Goal: Task Accomplishment & Management: Manage account settings

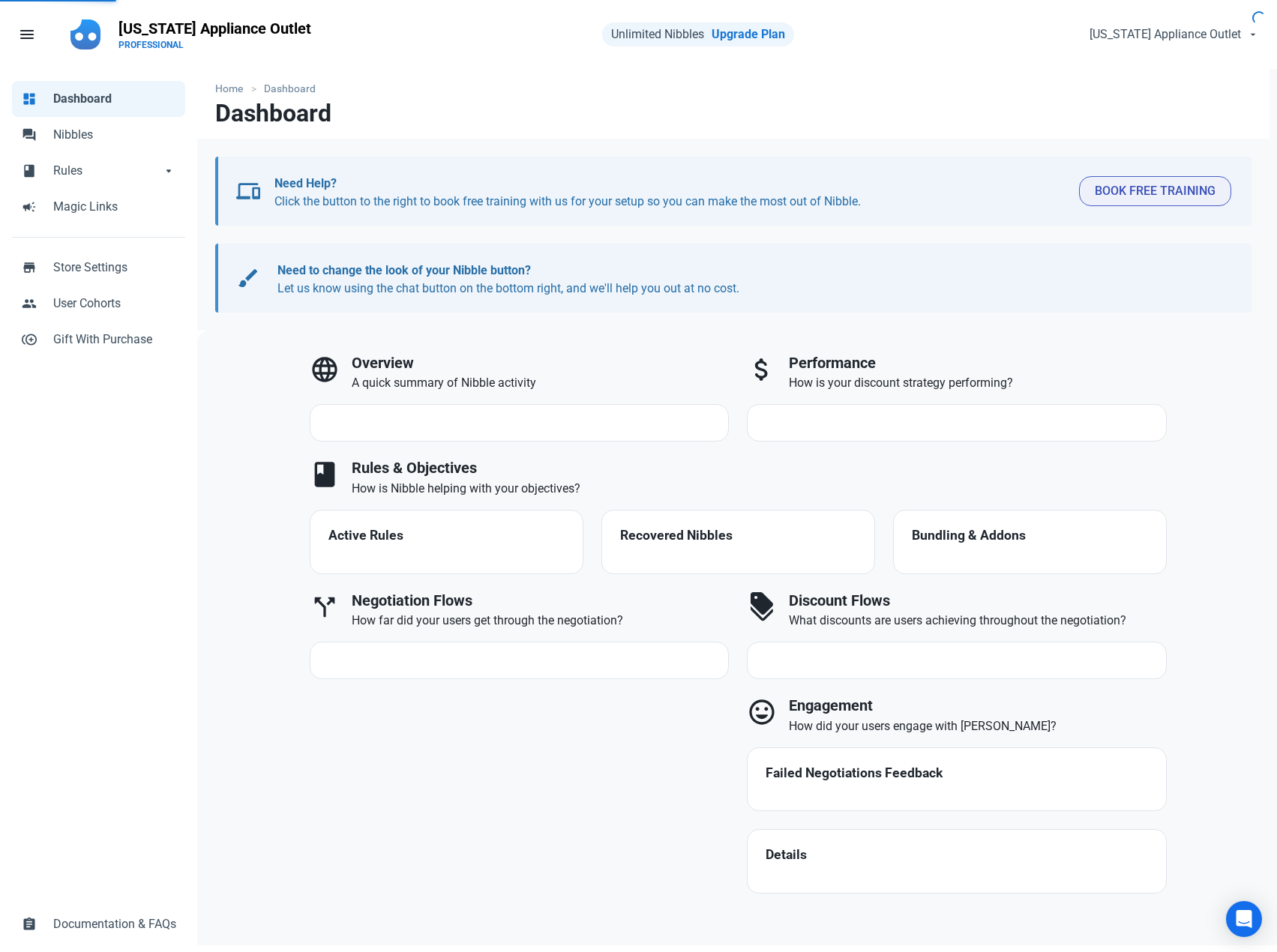
select select "7d"
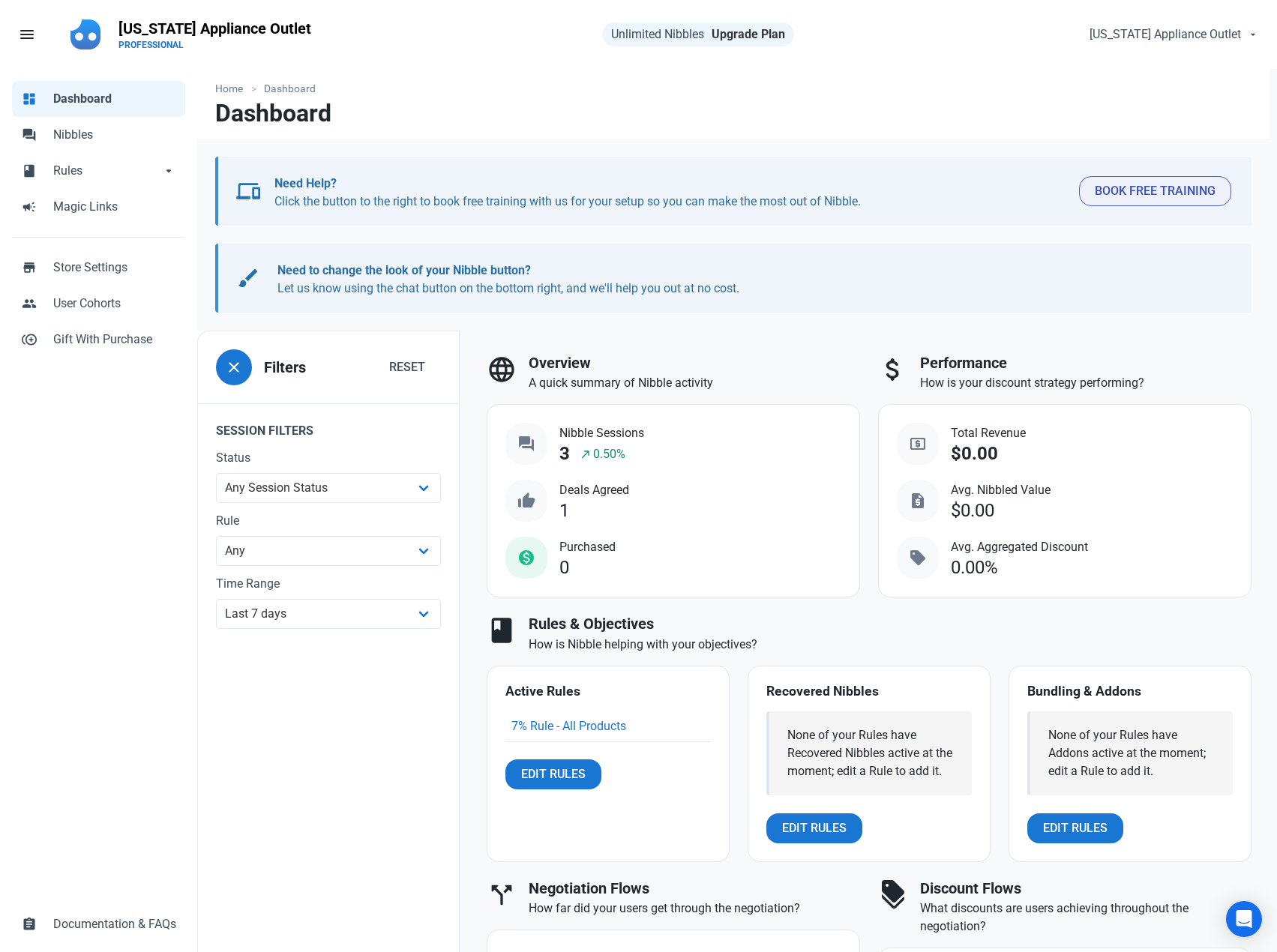
click at [762, 35] on link "Upgrade Plan" at bounding box center [748, 34] width 73 height 15
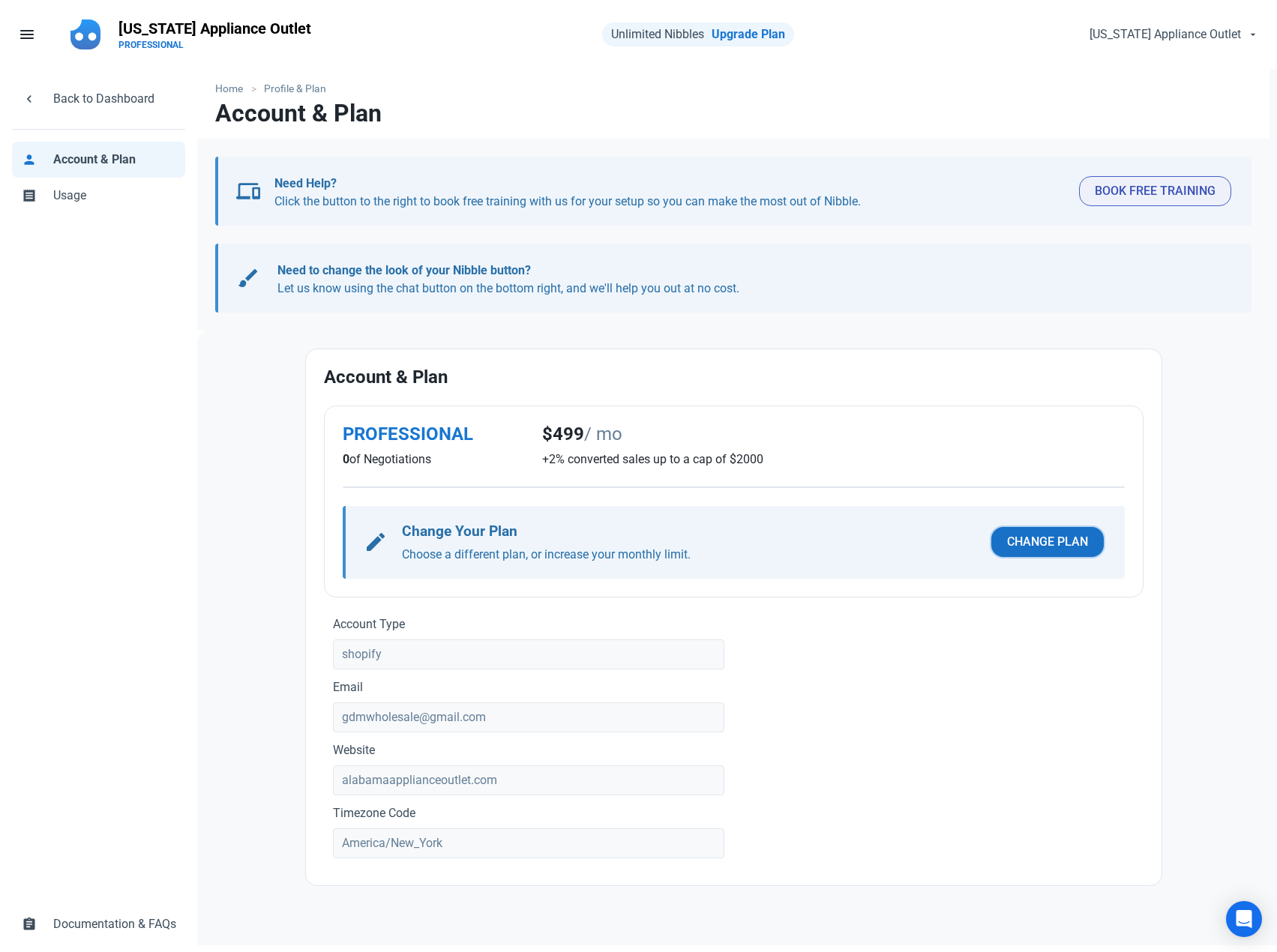
click at [1070, 541] on span "Change Plan" at bounding box center [1047, 542] width 81 height 18
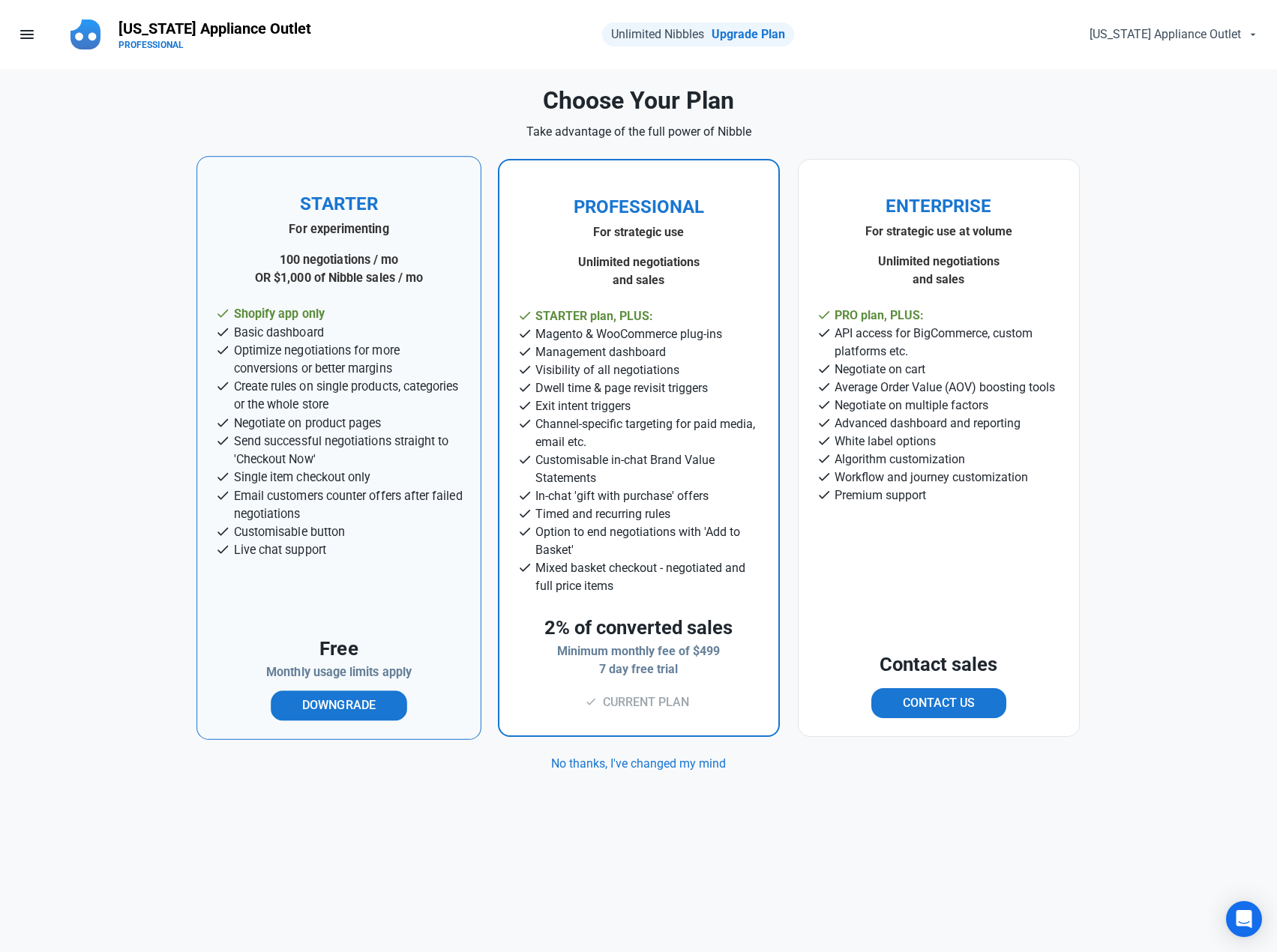
click at [361, 265] on strong "100 negotiations / mo" at bounding box center [339, 259] width 119 height 15
click at [338, 709] on span "Downgrade" at bounding box center [339, 705] width 73 height 18
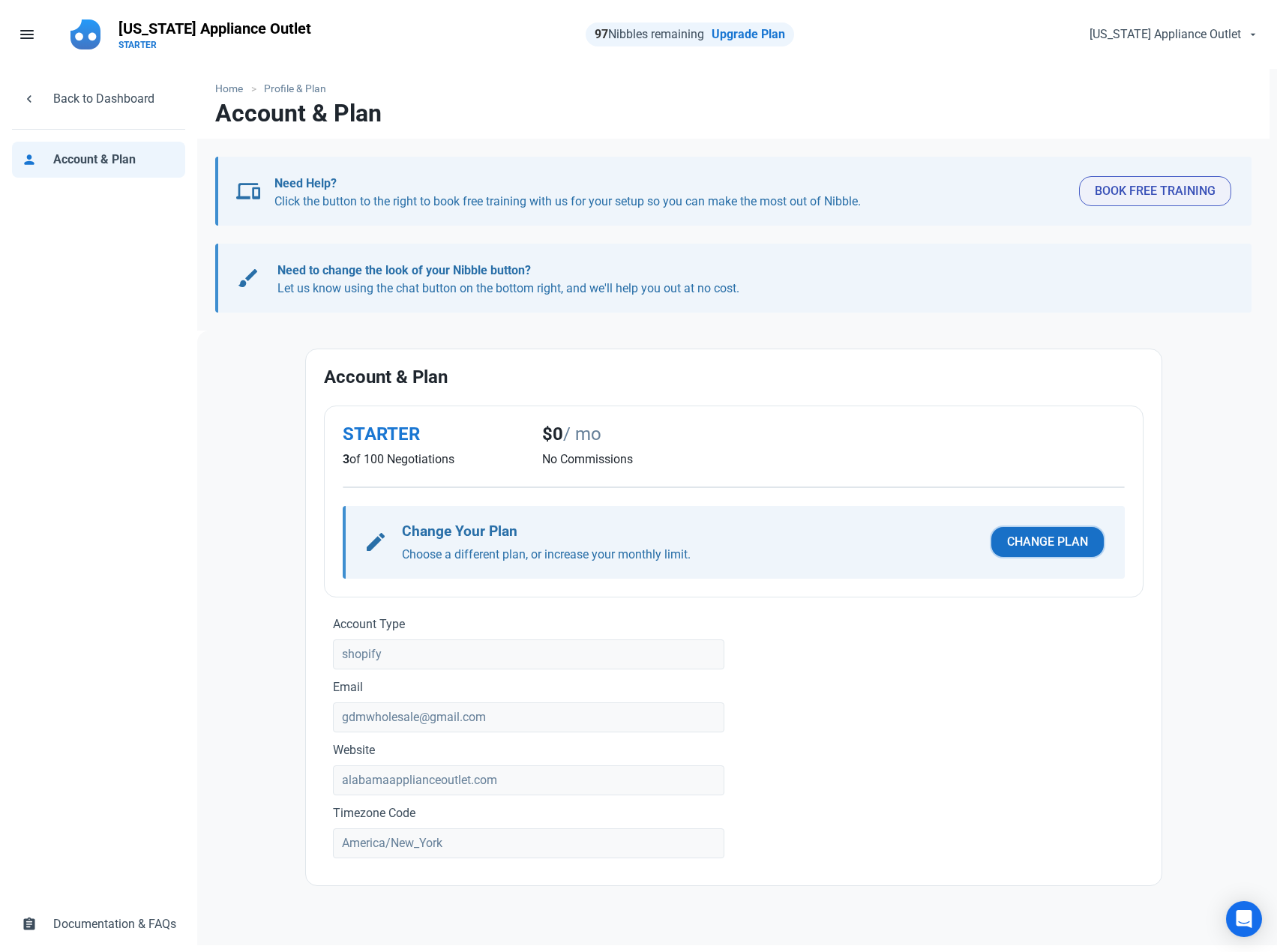
click at [1031, 546] on span "Change Plan" at bounding box center [1047, 542] width 81 height 18
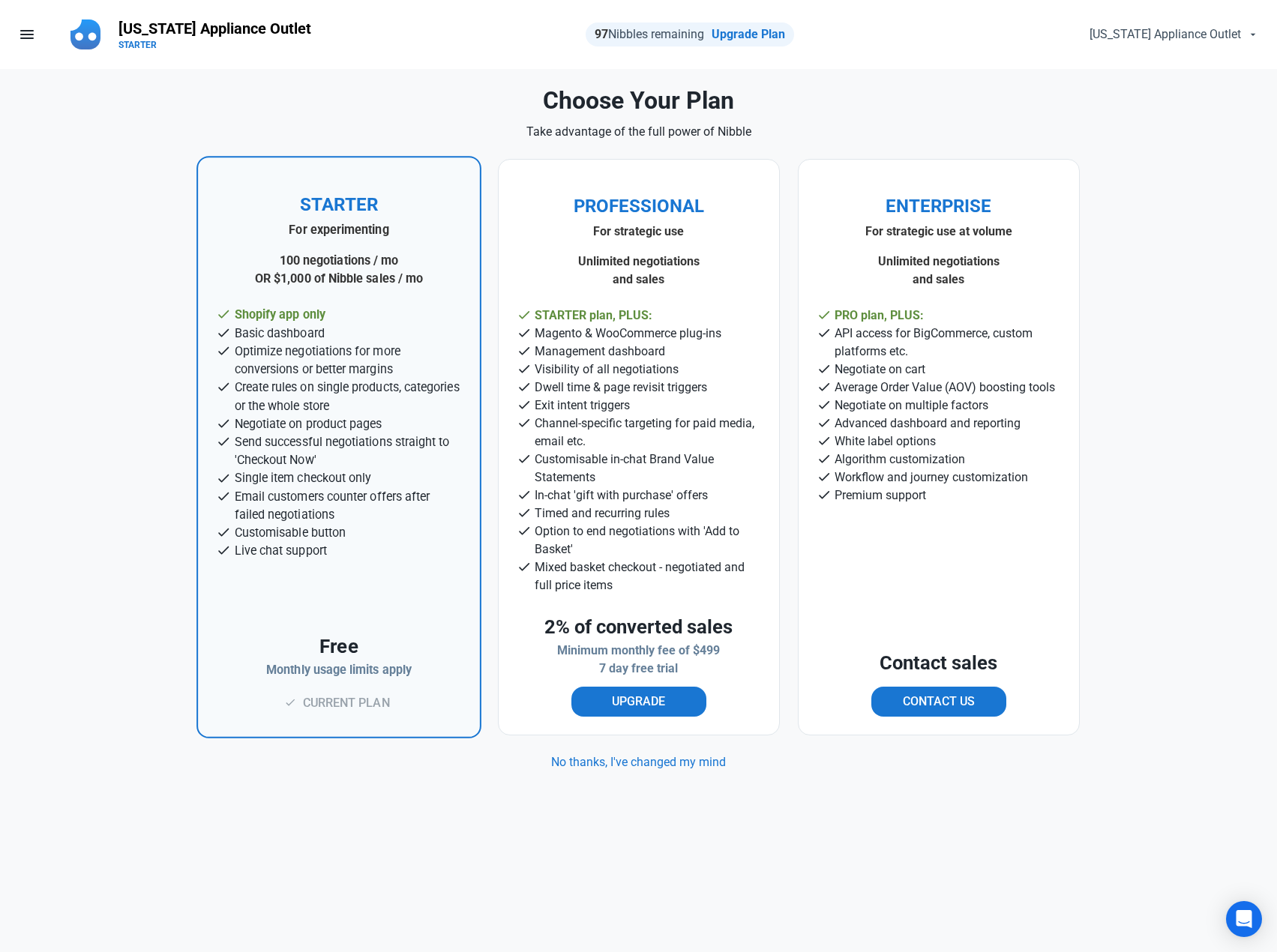
click at [329, 546] on li "check Live chat support" at bounding box center [339, 551] width 246 height 18
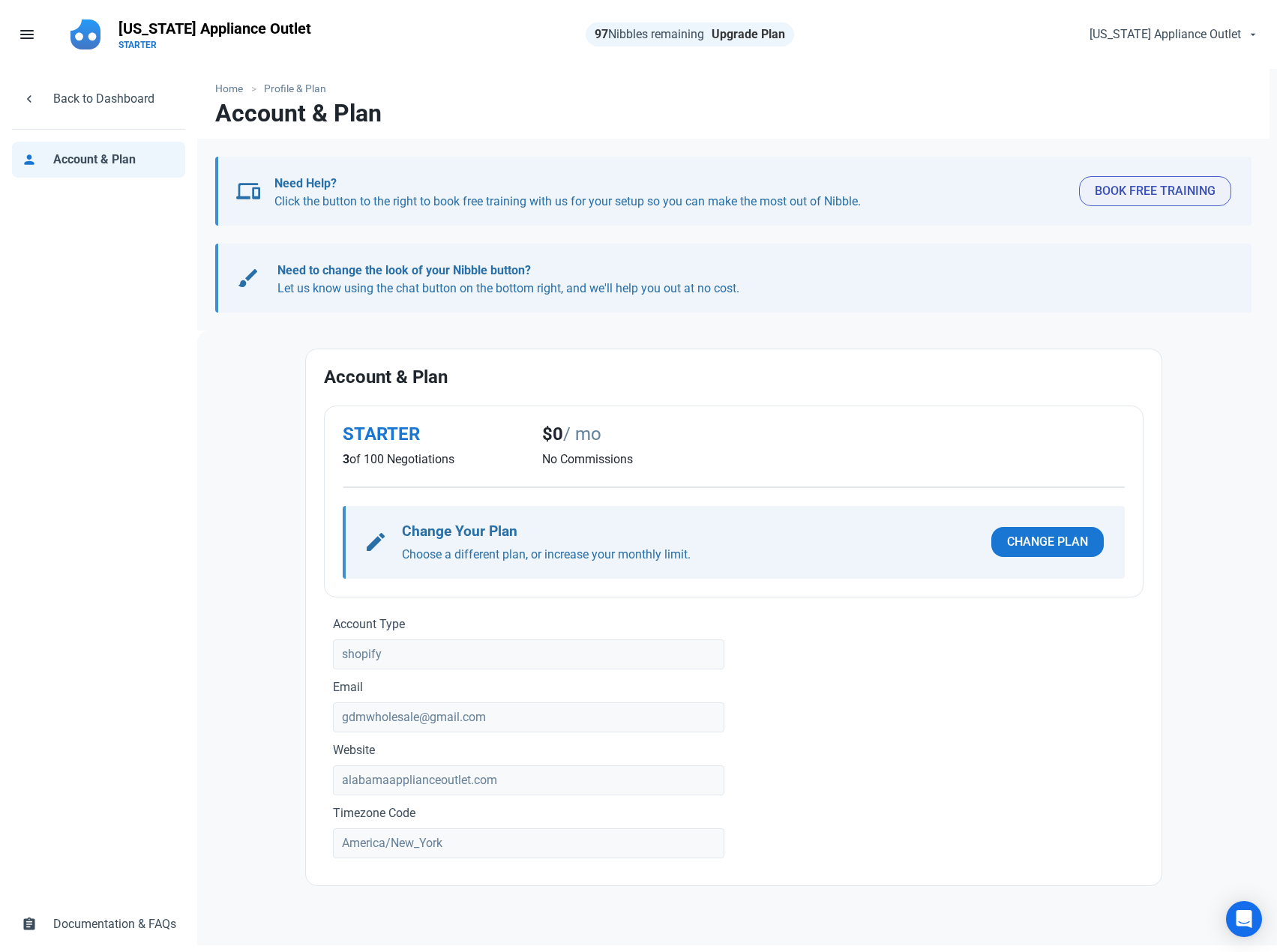
click at [746, 35] on link "Upgrade Plan" at bounding box center [748, 34] width 73 height 15
click at [1066, 539] on span "Change Plan" at bounding box center [1047, 542] width 81 height 18
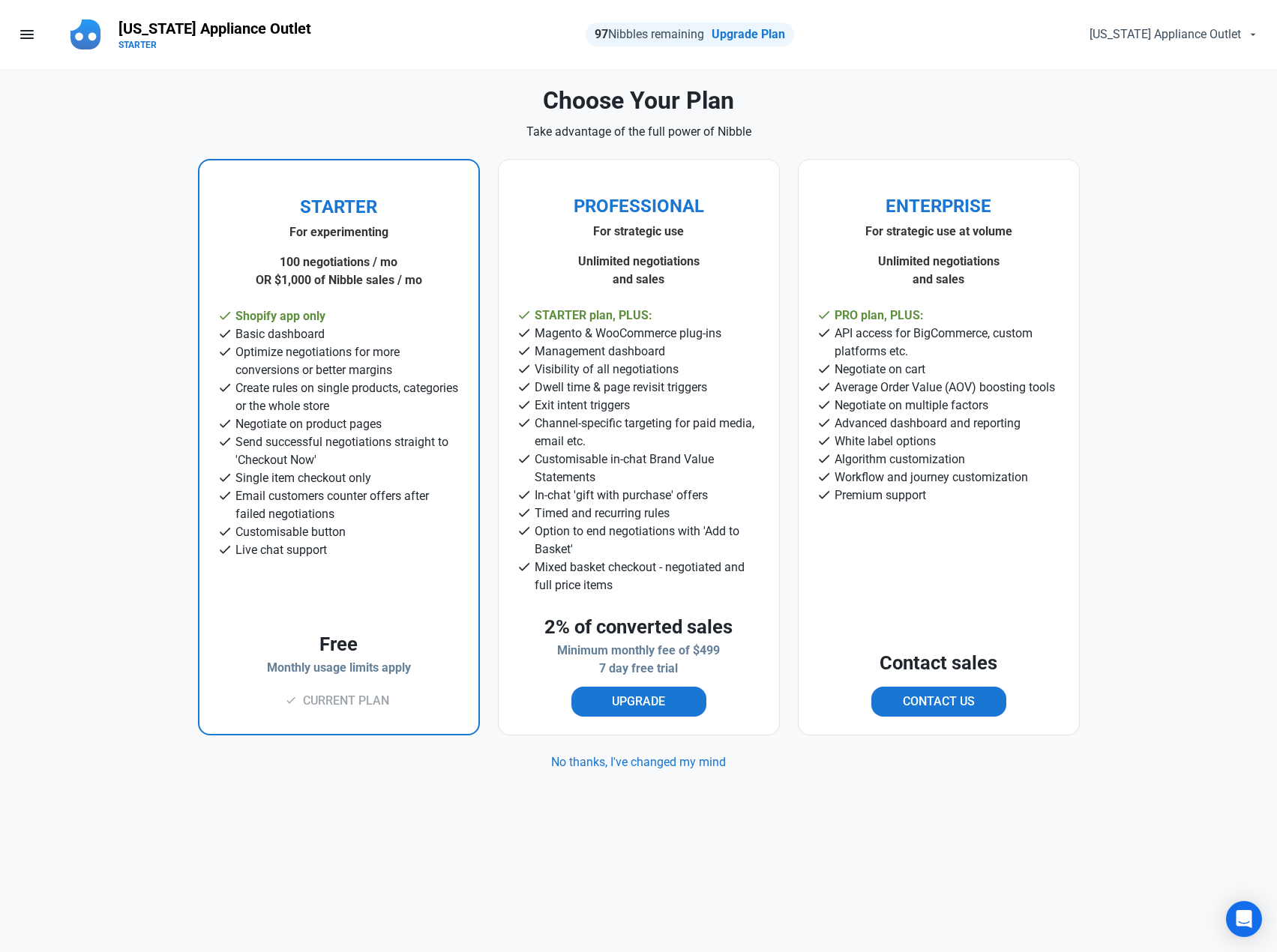
click at [425, 68] on nav "menu Fill 1 Alabama Appliance Outlet STARTER 97 Nibbles remaining Upgrade Plan …" at bounding box center [638, 34] width 1277 height 68
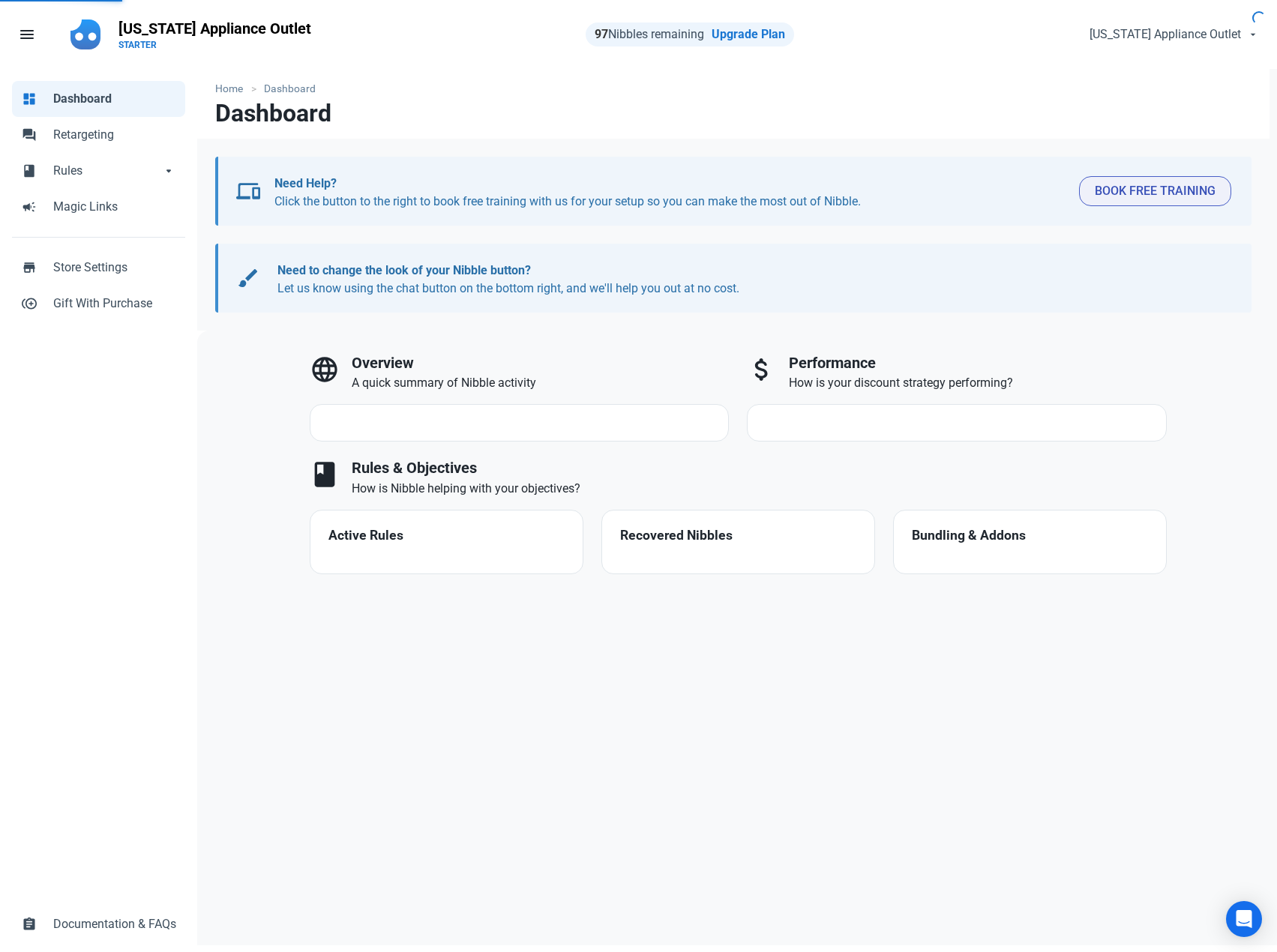
select select "7d"
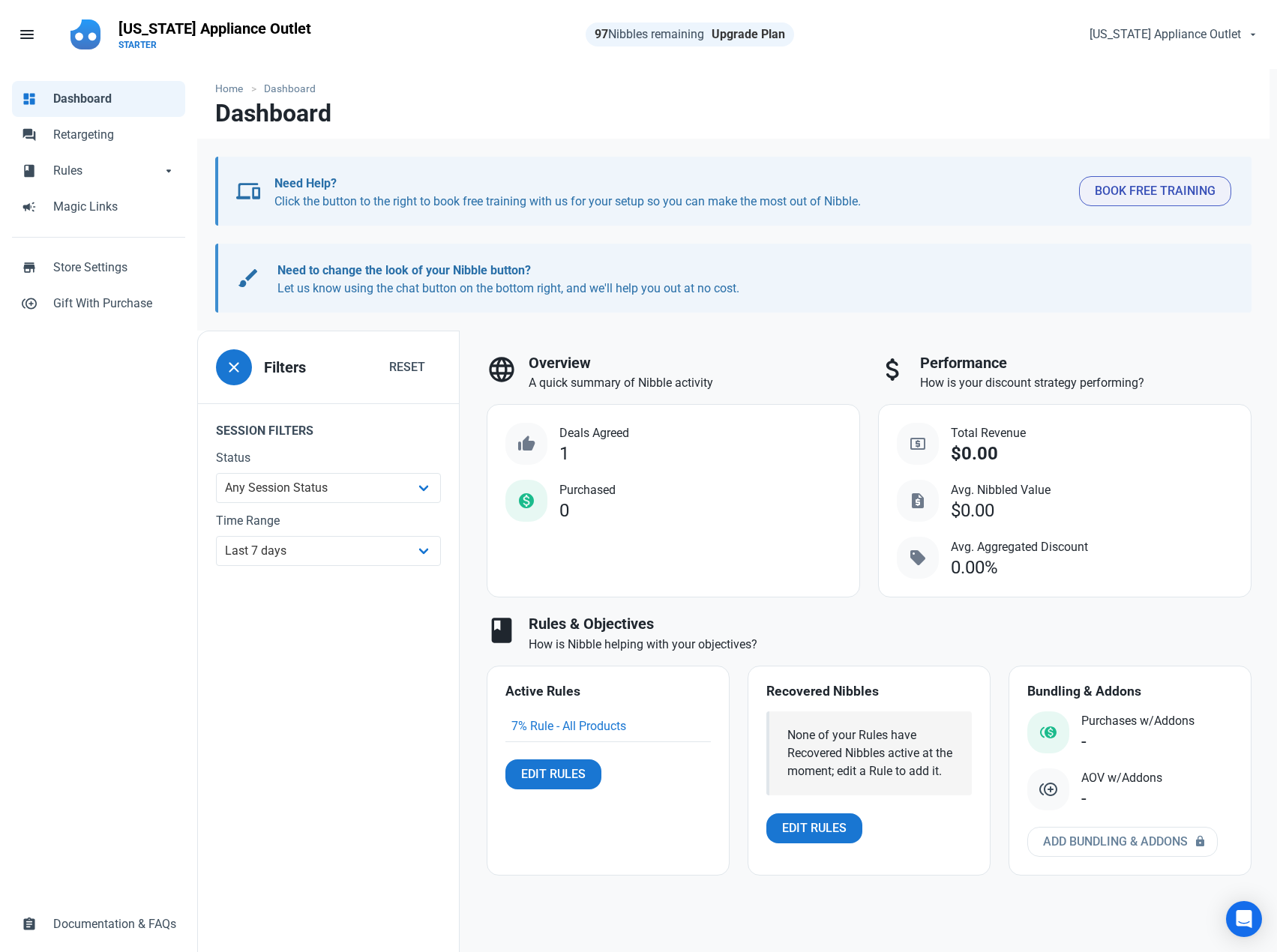
click at [744, 32] on link "Upgrade Plan" at bounding box center [748, 34] width 73 height 15
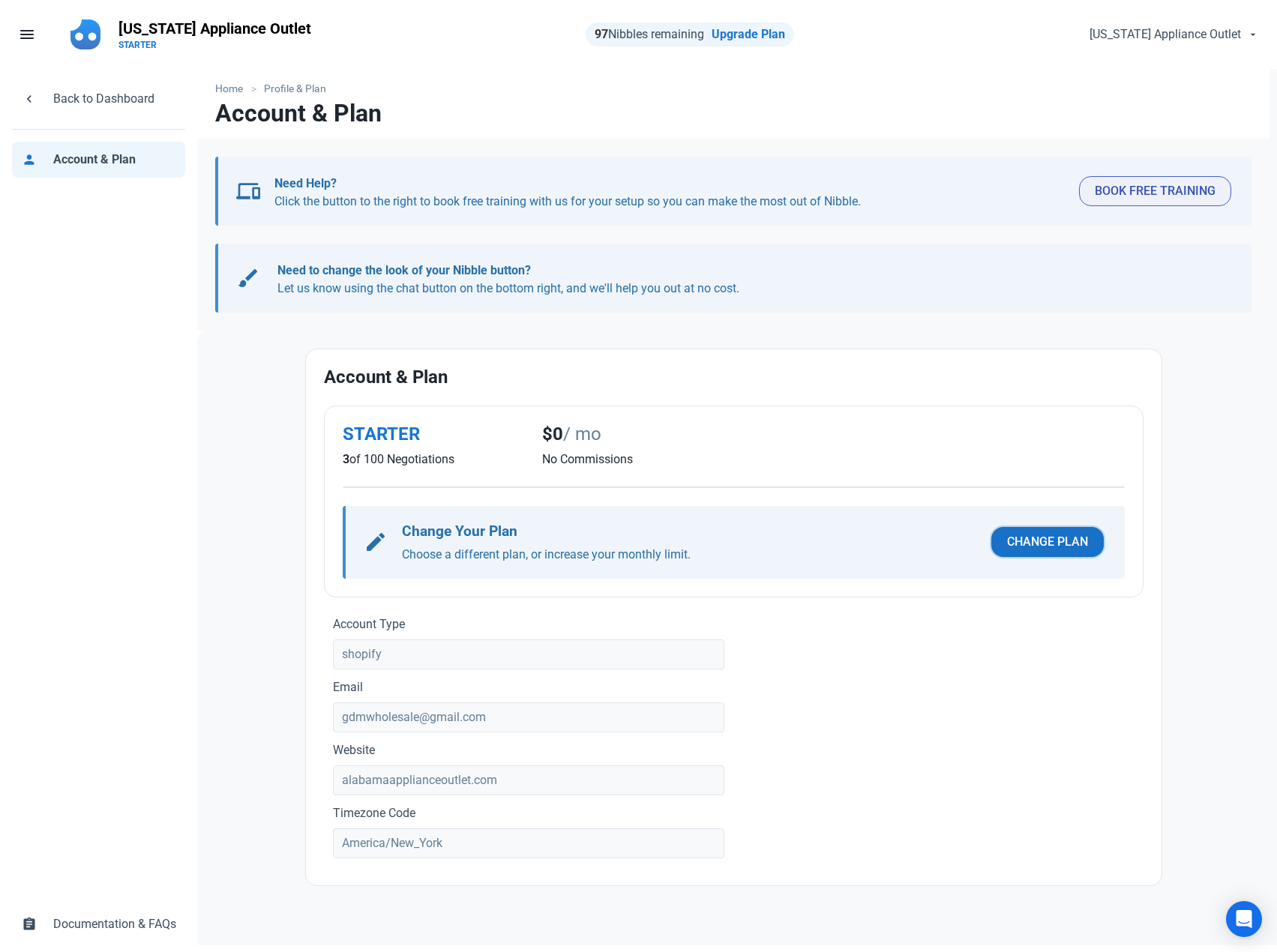
click at [1056, 540] on span "Change Plan" at bounding box center [1047, 542] width 81 height 18
